Goal: Complete application form

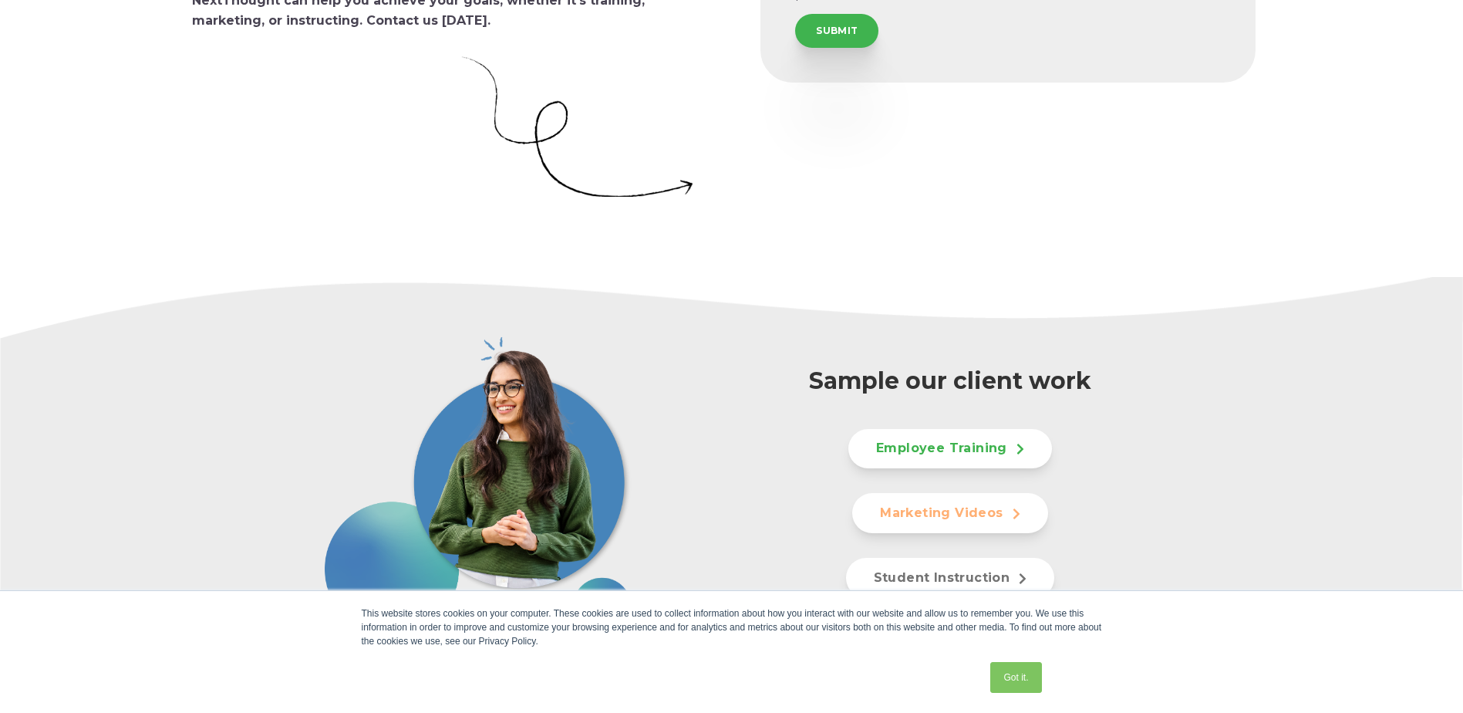
scroll to position [694, 0]
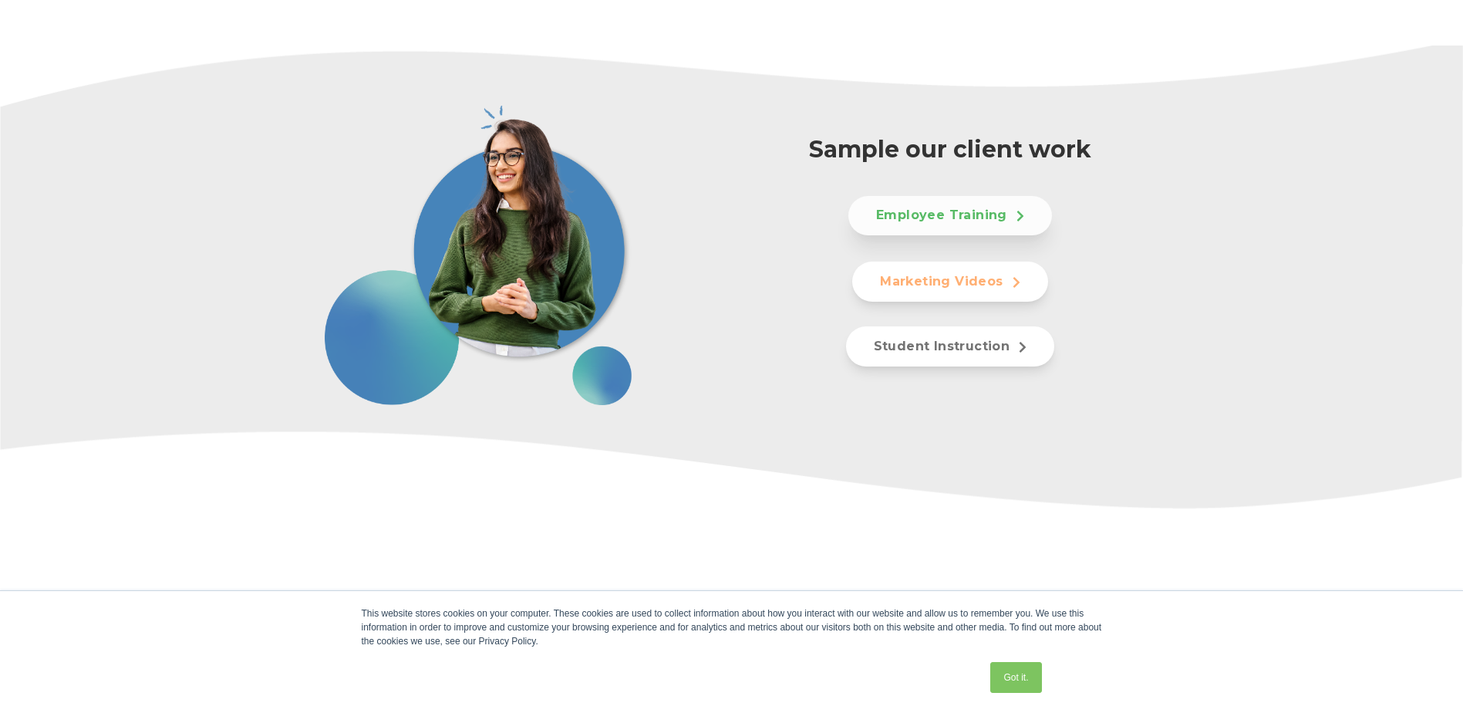
click at [967, 207] on link "Employee Training" at bounding box center [950, 216] width 204 height 40
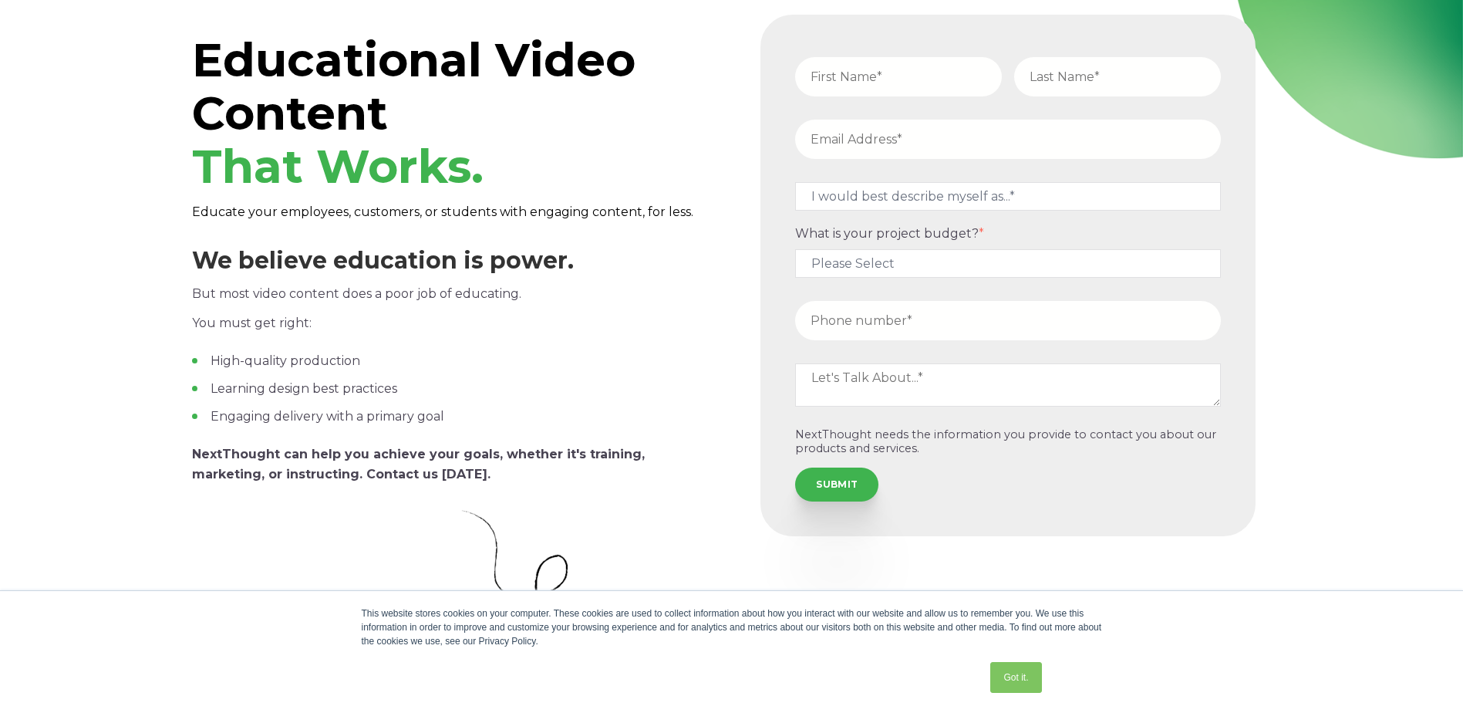
scroll to position [0, 0]
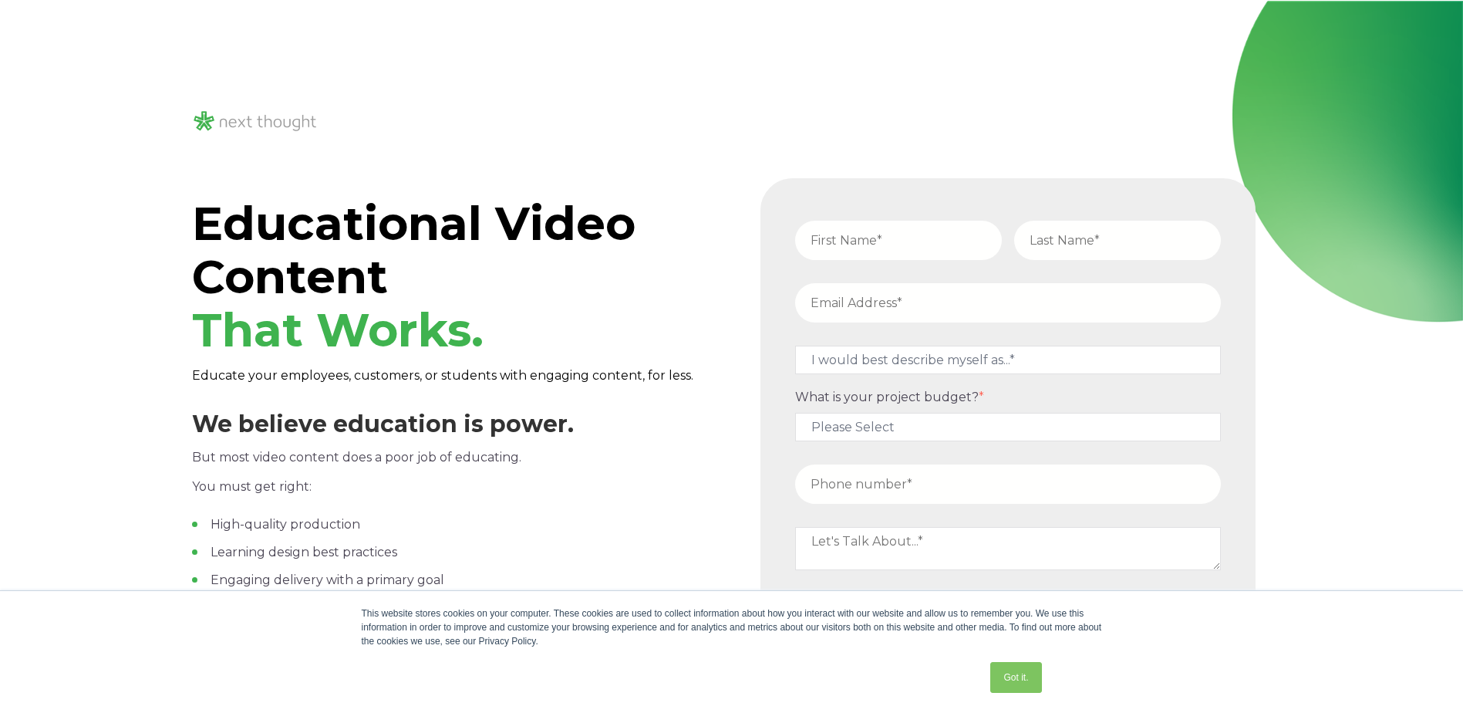
click at [235, 116] on img at bounding box center [255, 121] width 127 height 25
click at [321, 251] on span "Educational Video Content That Works." at bounding box center [414, 276] width 444 height 163
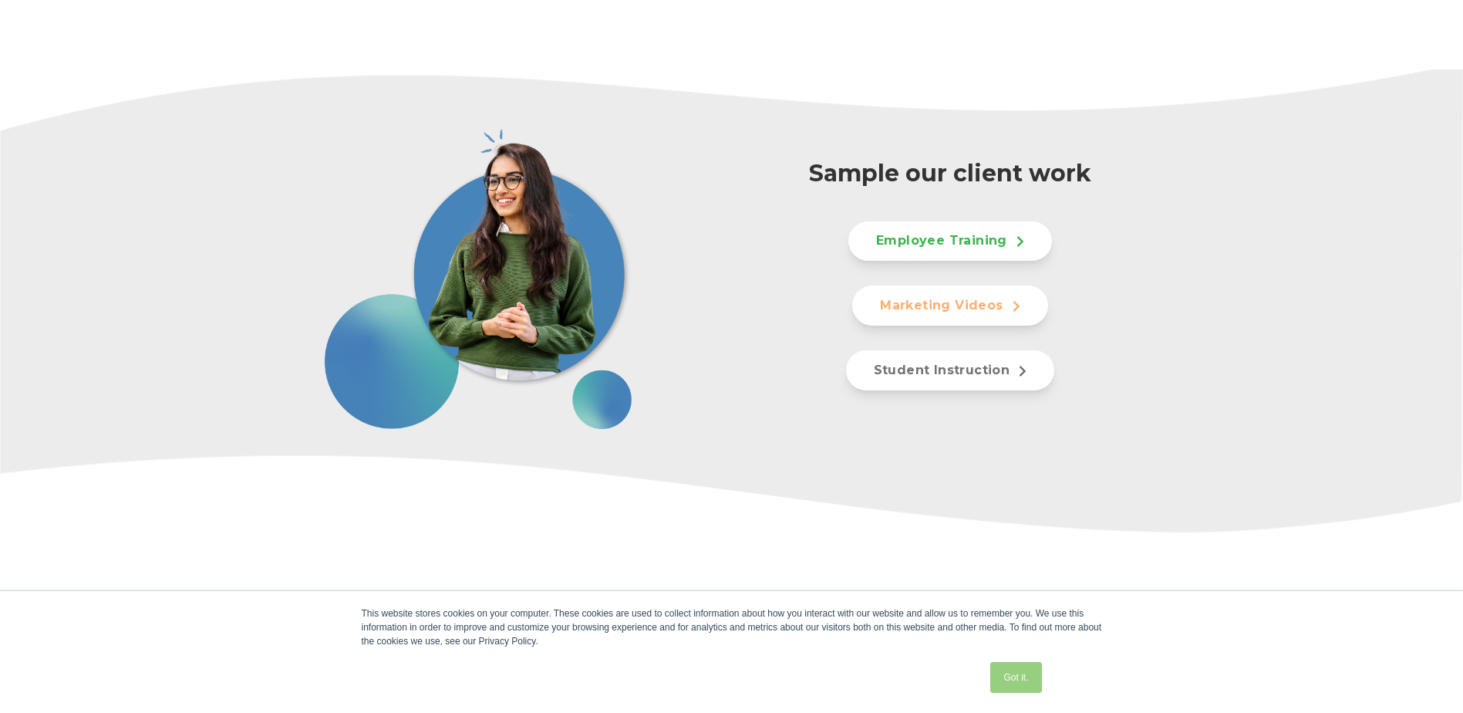
scroll to position [848, 0]
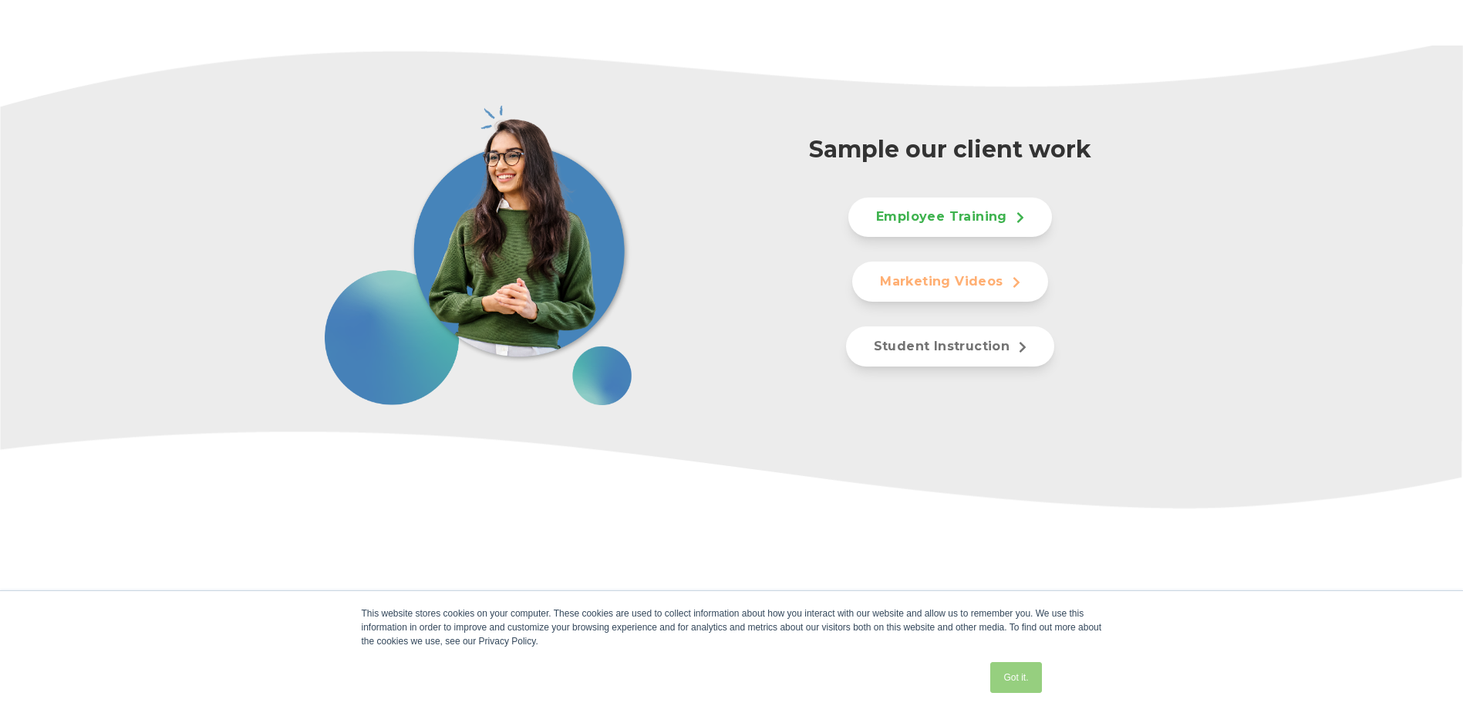
drag, startPoint x: 1003, startPoint y: 685, endPoint x: 1127, endPoint y: 584, distance: 160.1
click at [1004, 683] on link "Got it." at bounding box center [1015, 677] width 51 height 31
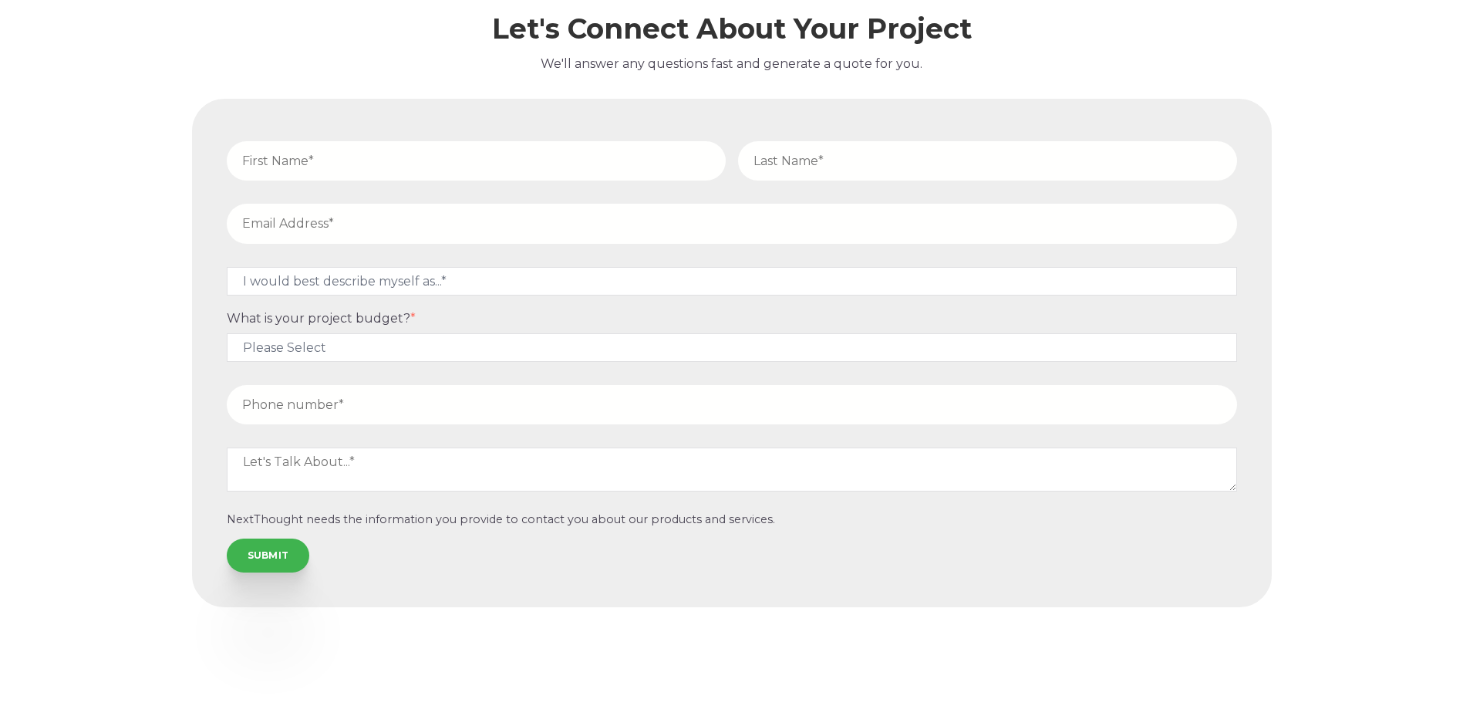
scroll to position [9769, 0]
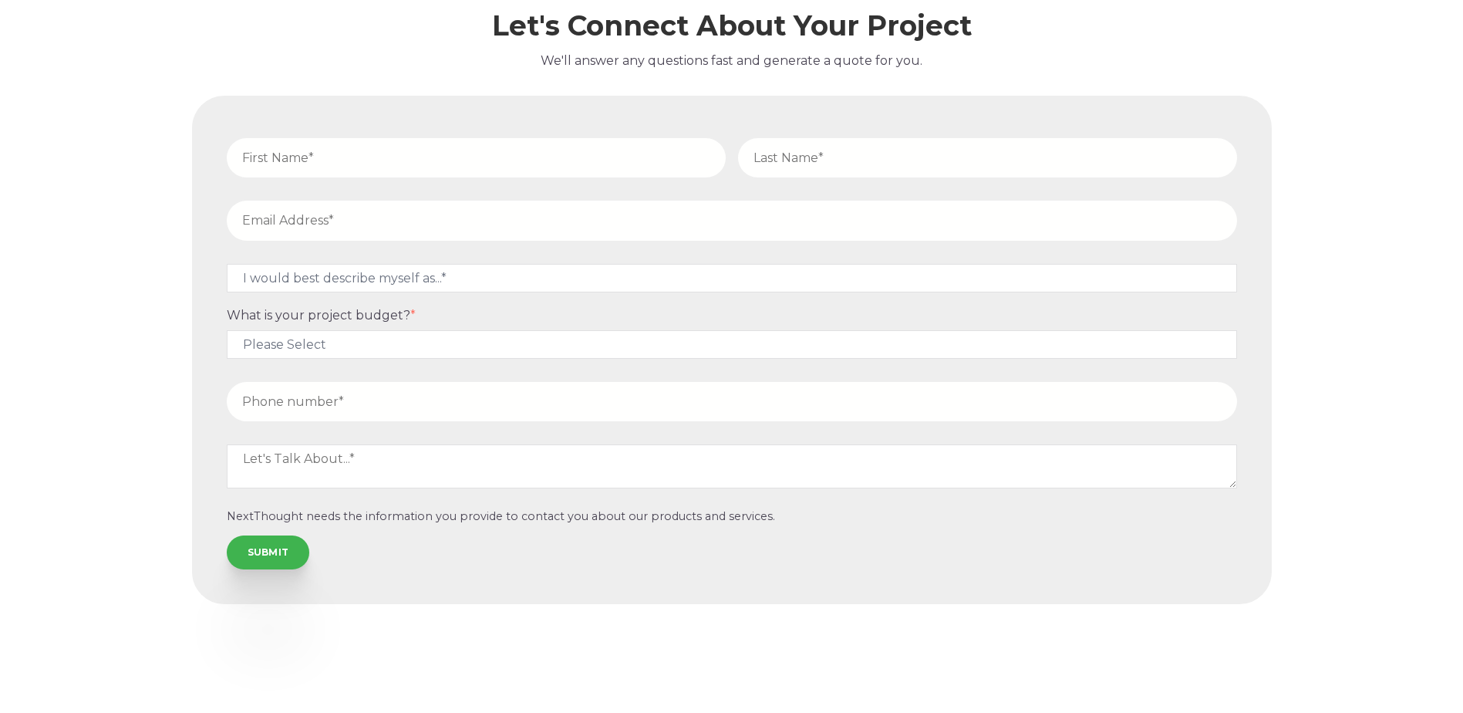
click at [369, 152] on input "text" at bounding box center [476, 157] width 499 height 39
type input "Kristi"
type input "Earhart"
type input "kristie@willametteview.org"
type input "+5035036526264"
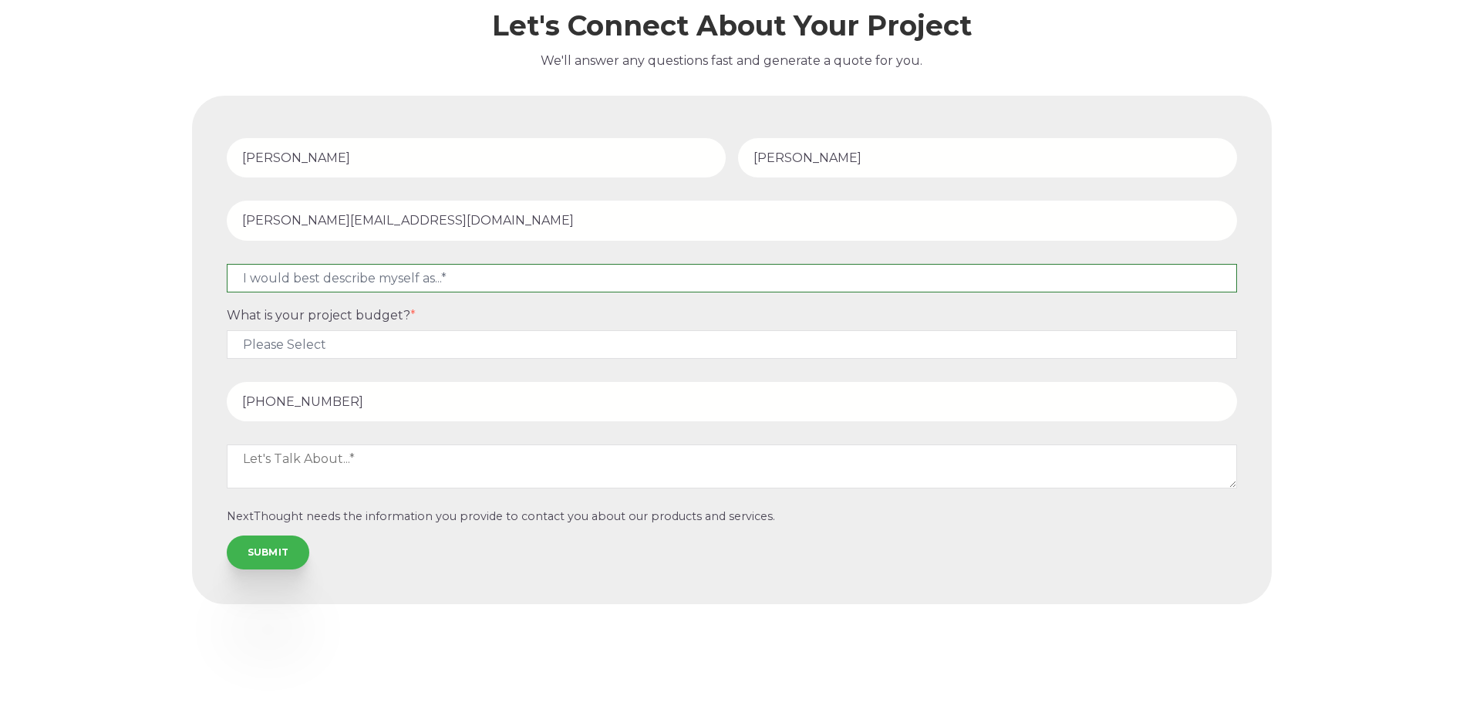
click at [386, 282] on select "I would best describe myself as...* Other I am an executive or owner of a compa…" at bounding box center [732, 278] width 1010 height 29
select select "persona_5"
click at [227, 264] on select "I would best describe myself as...* Other I am an executive or owner of a compa…" at bounding box center [732, 278] width 1010 height 29
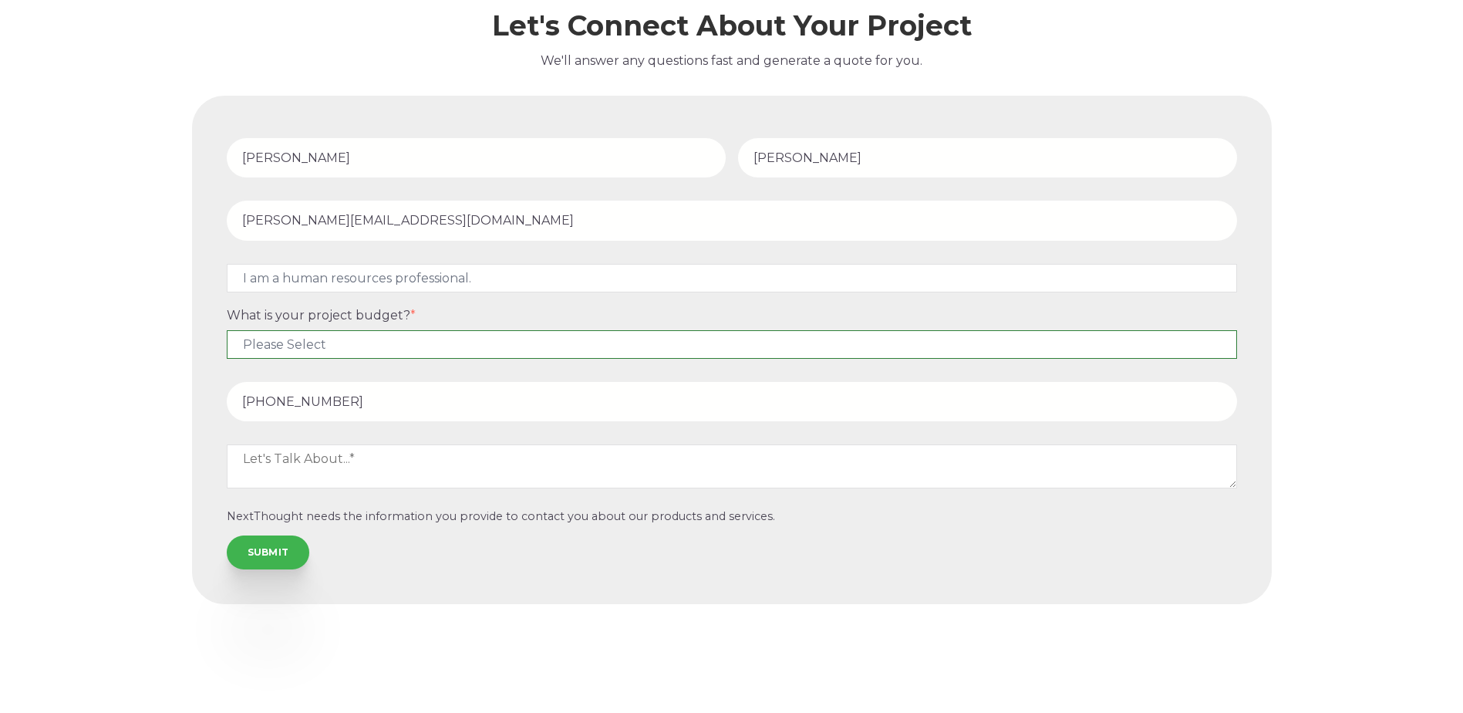
click at [369, 342] on select "Please Select $5,000 - $15,000 $15,000 - $25,000 $25,000 - $50,000 $50,000+" at bounding box center [732, 344] width 1010 height 29
click at [227, 330] on select "Please Select $5,000 - $15,000 $15,000 - $25,000 $25,000 - $50,000 $50,000+" at bounding box center [732, 344] width 1010 height 29
click at [347, 466] on textarea at bounding box center [732, 465] width 1010 height 43
click at [464, 339] on select "Please Select $5,000 - $15,000 $15,000 - $25,000 $25,000 - $50,000 $50,000+" at bounding box center [732, 344] width 1010 height 29
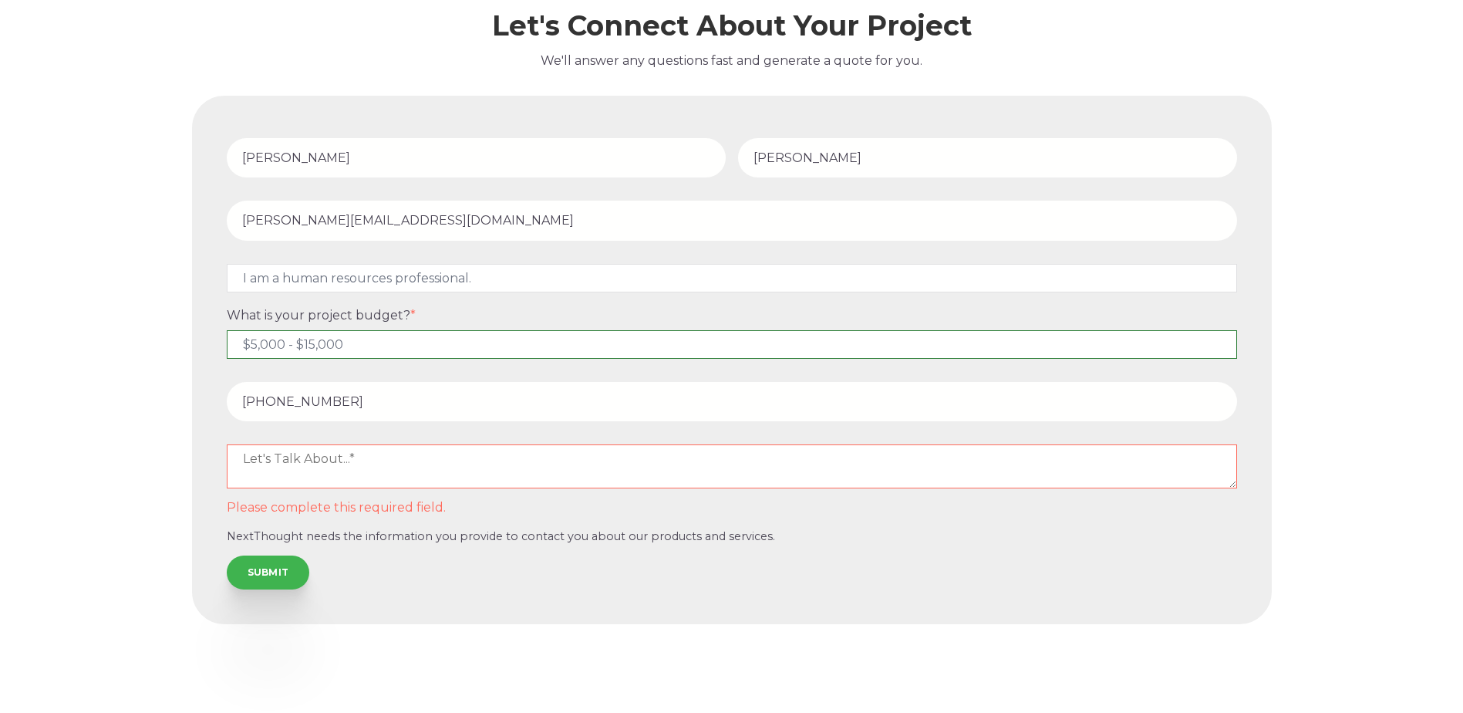
select select "$15,000 - $25,000"
click at [227, 330] on select "Please Select $5,000 - $15,000 $15,000 - $25,000 $25,000 - $50,000 $50,000+" at bounding box center [732, 344] width 1010 height 29
click at [342, 457] on textarea at bounding box center [732, 465] width 1010 height 43
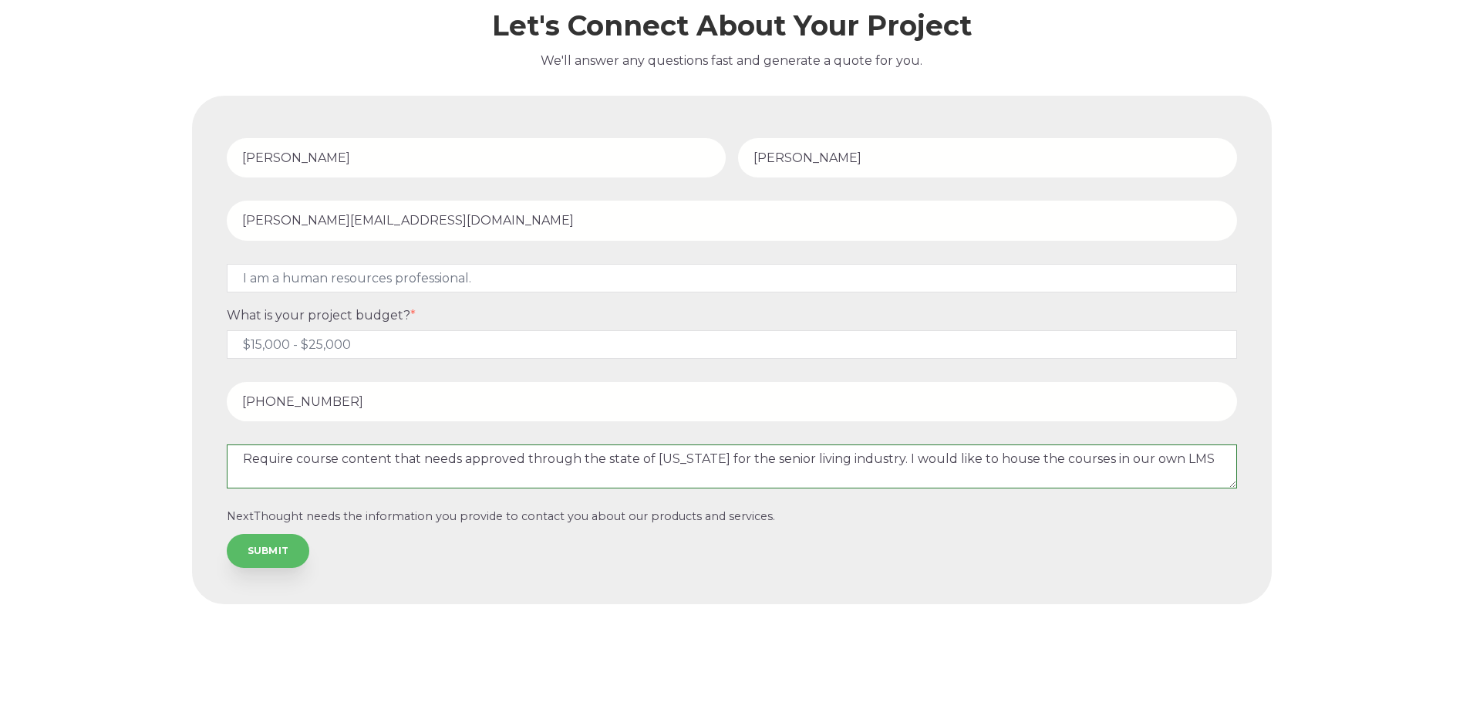
type textarea "Require course content that needs approved through the state of Oregon for the …"
click at [284, 552] on input "SUBMIT" at bounding box center [268, 551] width 83 height 34
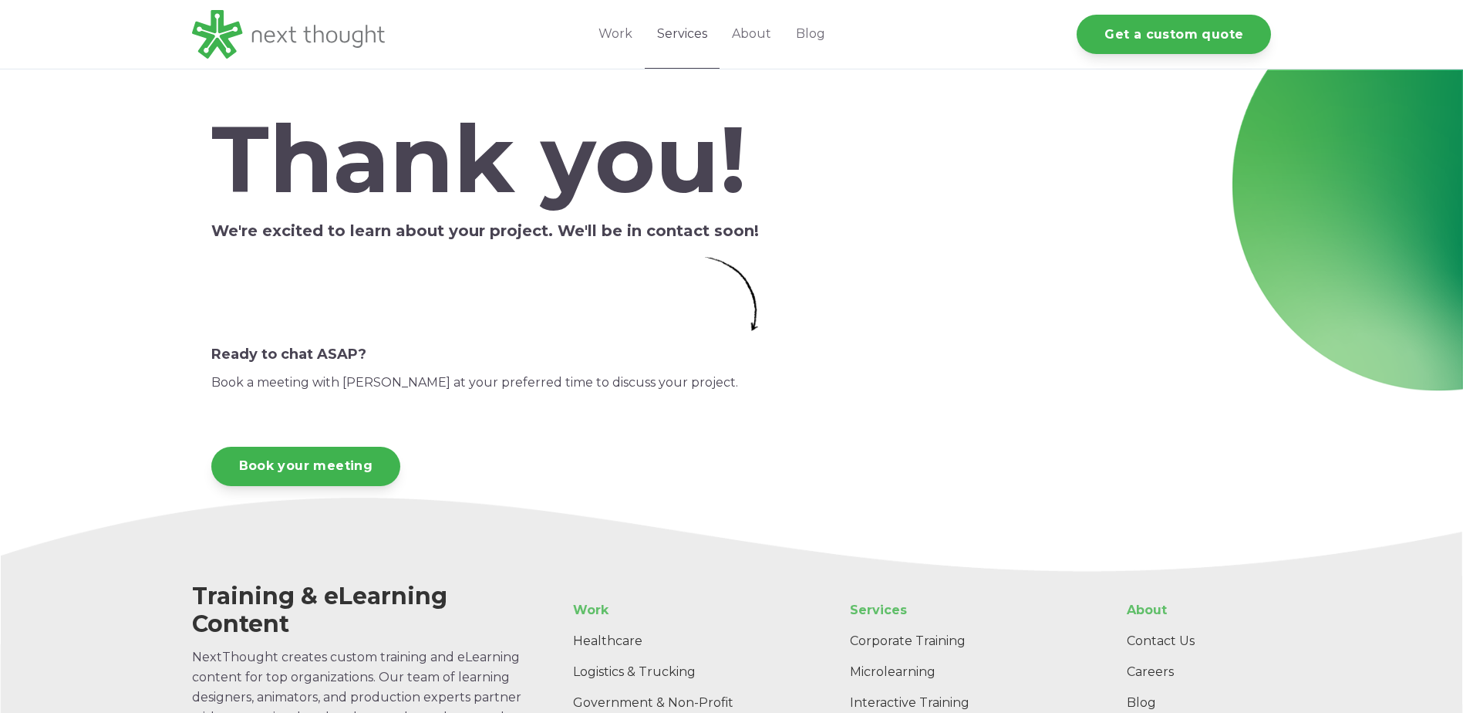
click at [674, 33] on link "Services" at bounding box center [682, 34] width 75 height 69
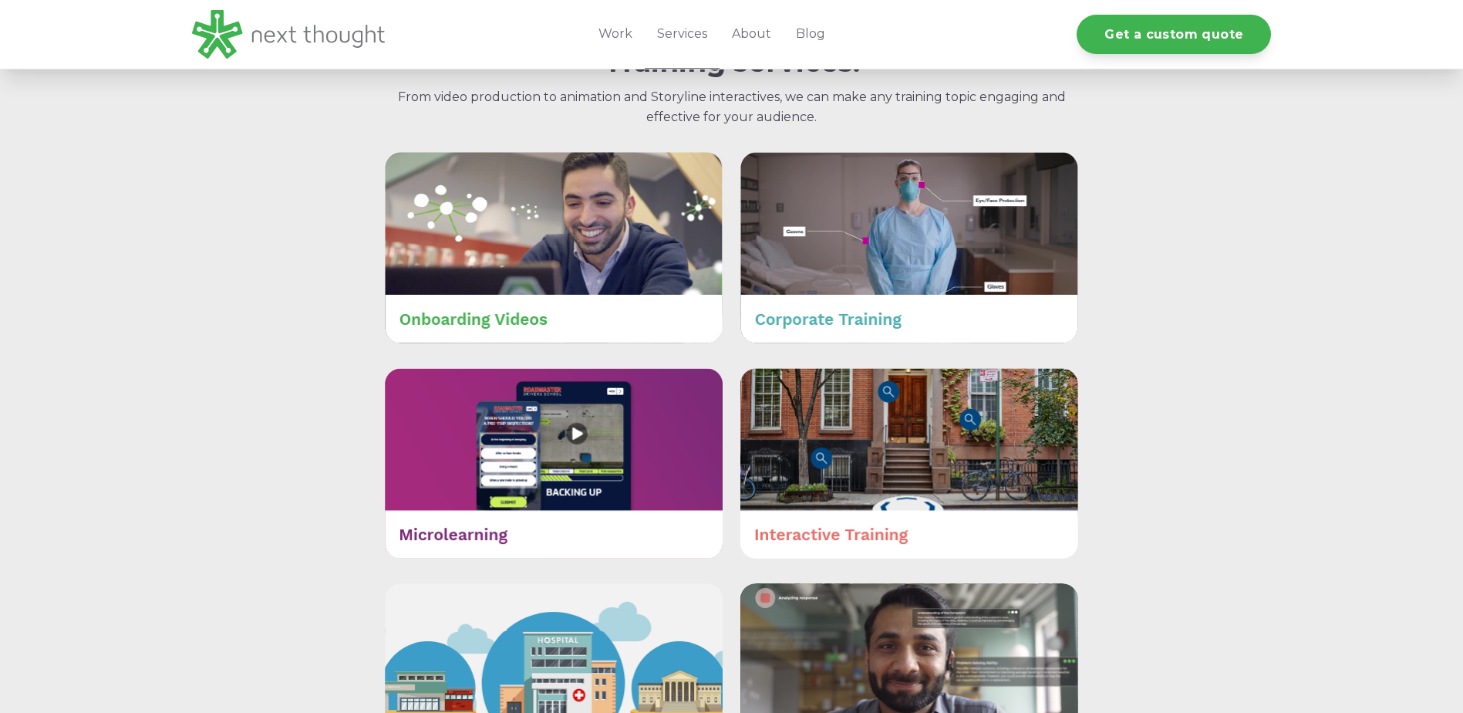
scroll to position [540, 0]
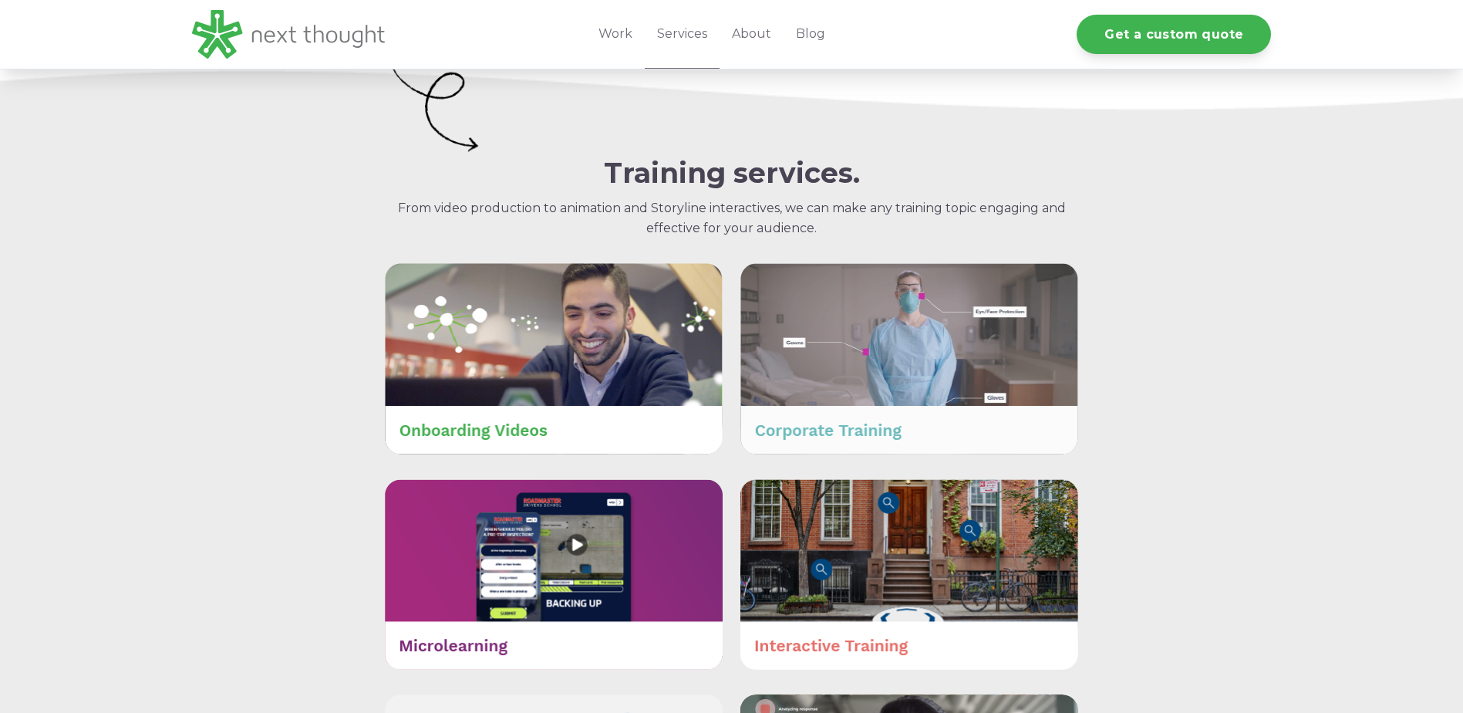
click at [919, 339] on img at bounding box center [910, 358] width 338 height 191
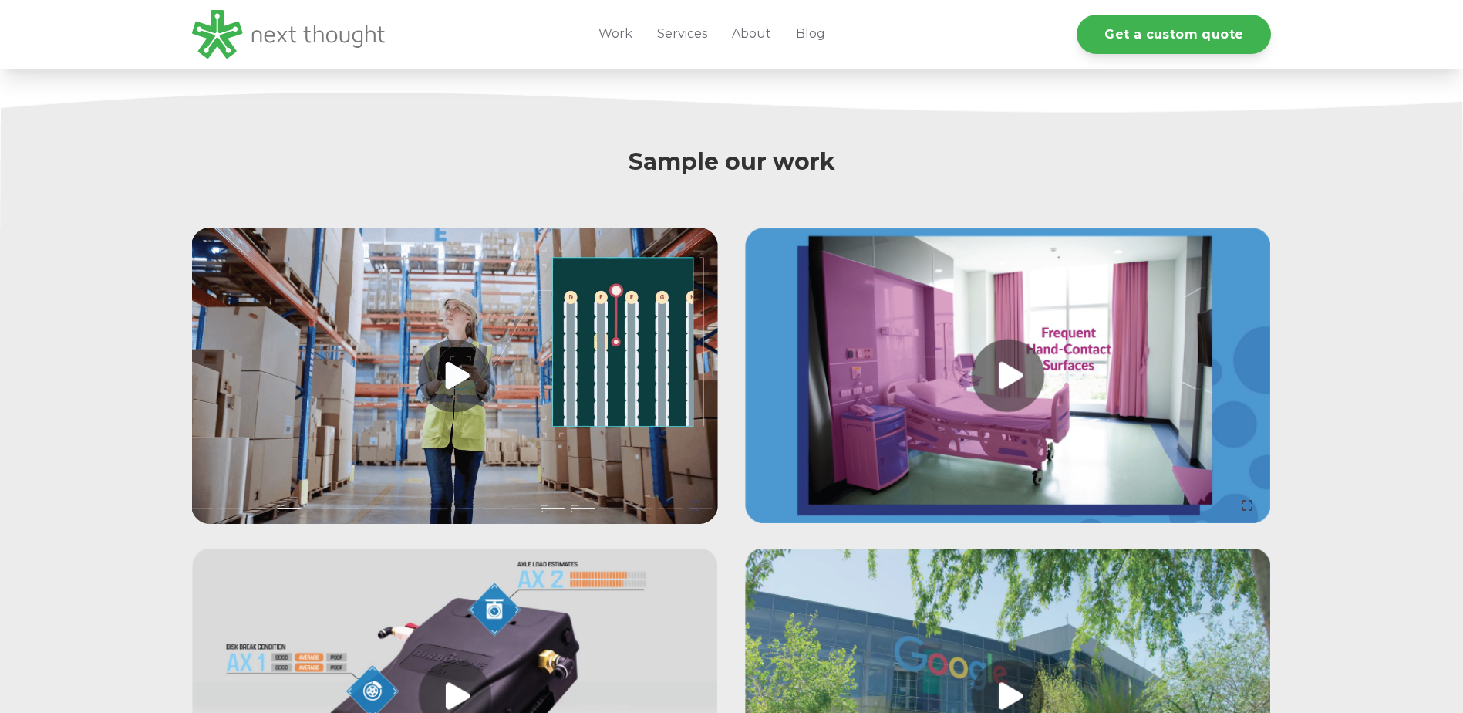
scroll to position [1928, 0]
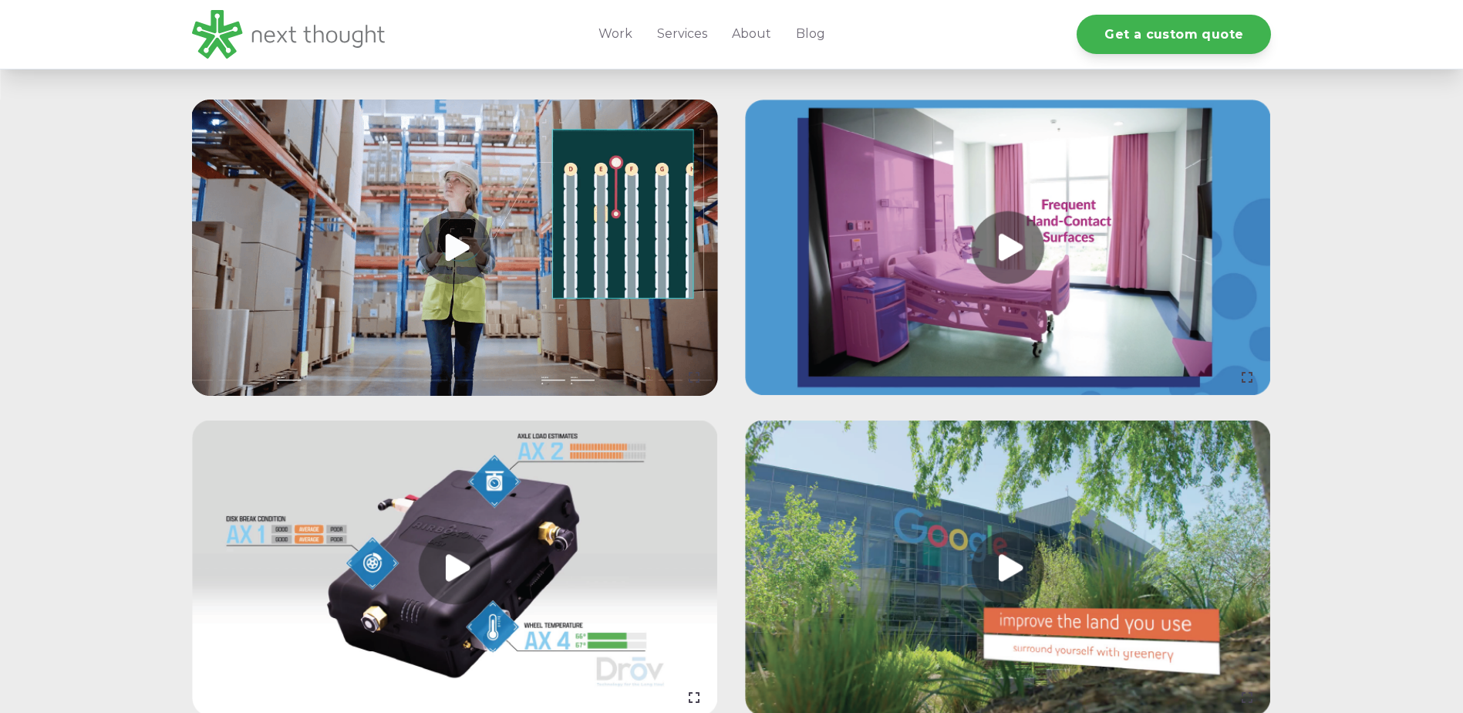
click at [1007, 265] on link at bounding box center [1008, 248] width 526 height 296
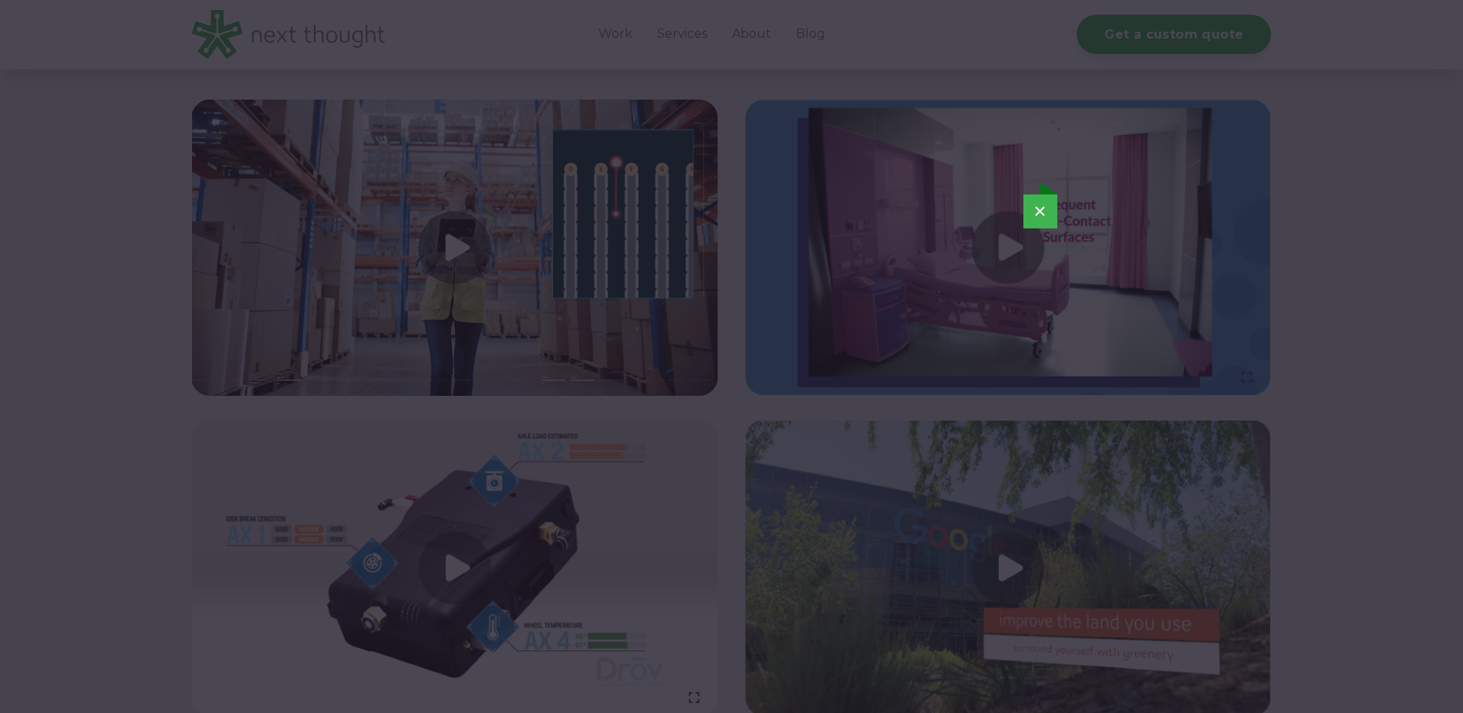
click at [1043, 208] on button "×" at bounding box center [1041, 211] width 34 height 34
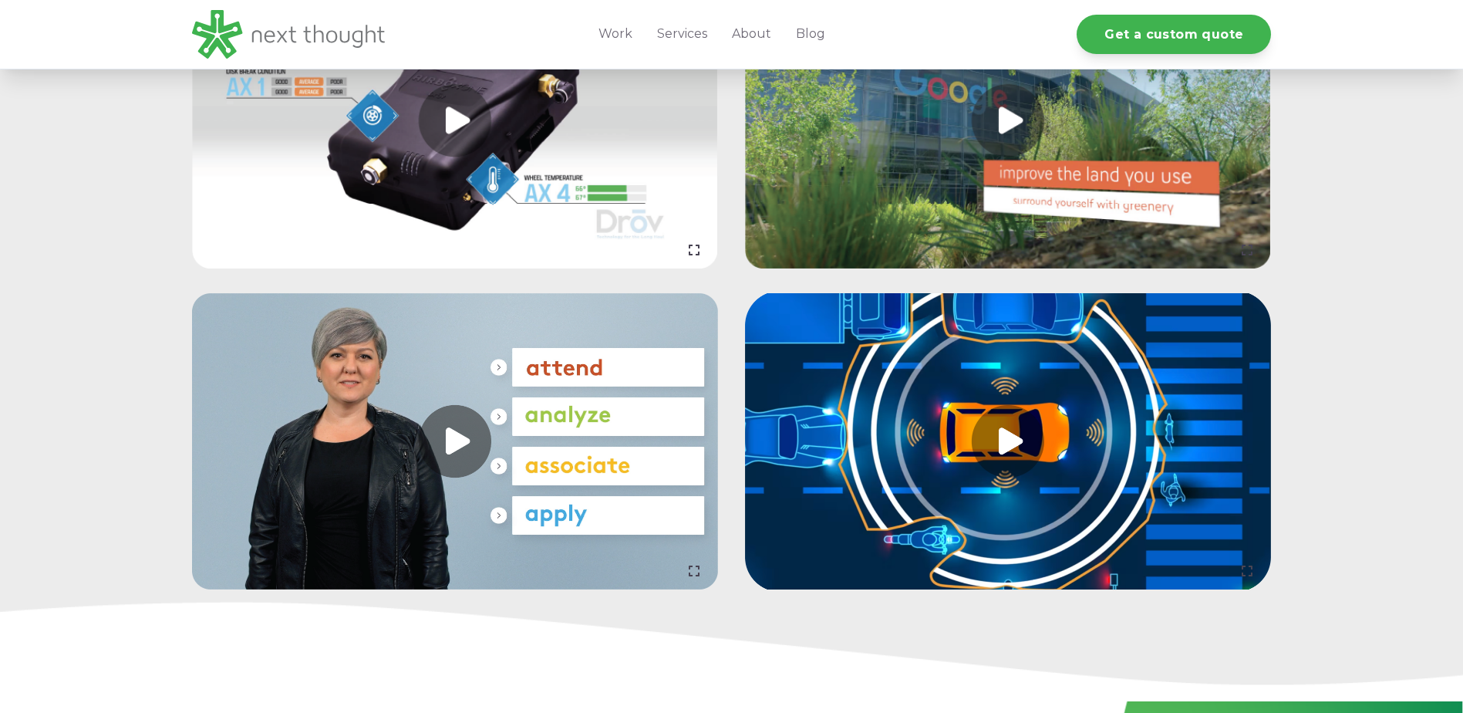
scroll to position [2391, 0]
